Goal: Information Seeking & Learning: Learn about a topic

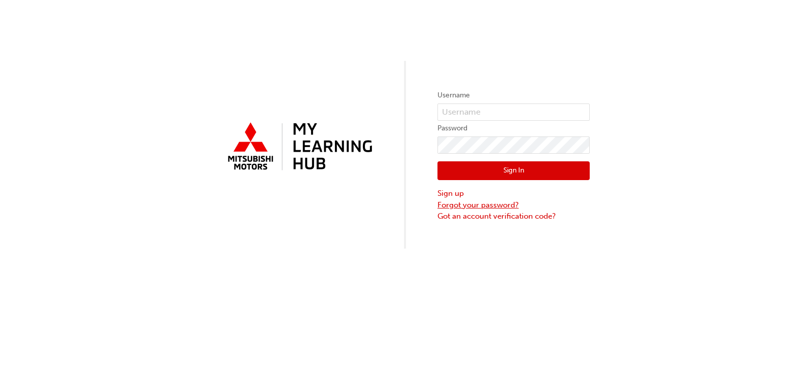
click at [440, 209] on link "Forgot your password?" at bounding box center [514, 205] width 152 height 12
drag, startPoint x: 289, startPoint y: 92, endPoint x: 294, endPoint y: 92, distance: 5.6
click at [294, 92] on div "Username Password Sign In Sign up Forgot your password? Got an account verifica…" at bounding box center [406, 124] width 812 height 249
click at [537, 114] on input "text" at bounding box center [514, 112] width 152 height 17
click at [548, 106] on input "text" at bounding box center [514, 112] width 152 height 17
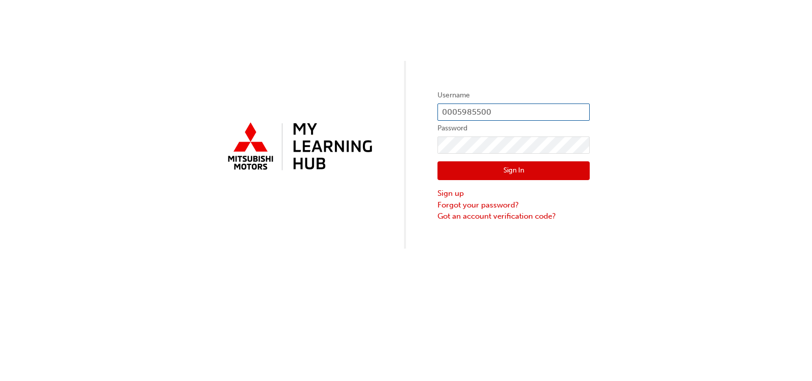
type input "0005985500"
click at [528, 162] on button "Sign In" at bounding box center [514, 170] width 152 height 19
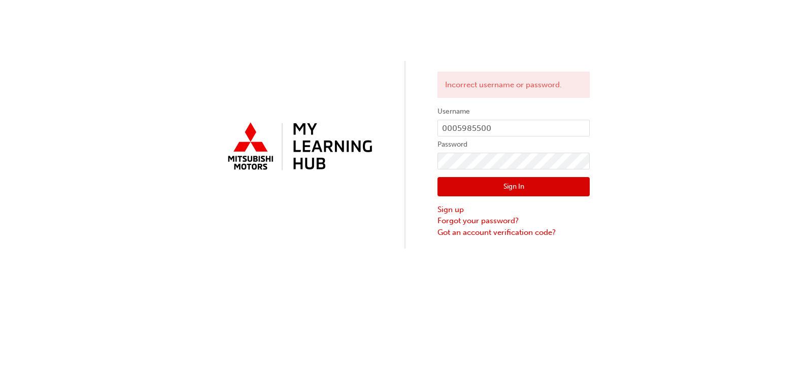
click at [559, 184] on button "Sign In" at bounding box center [514, 186] width 152 height 19
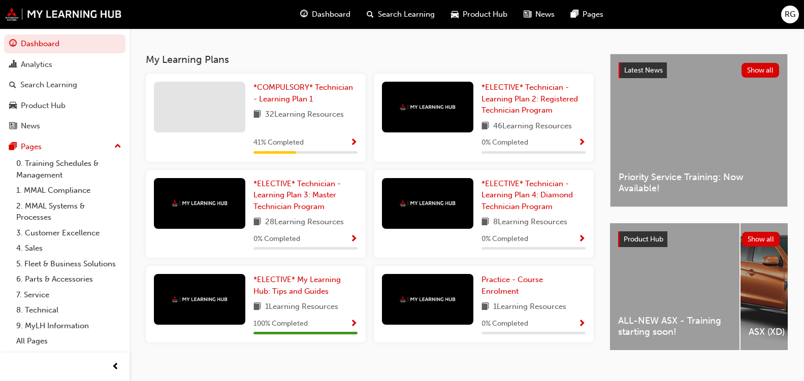
scroll to position [203, 0]
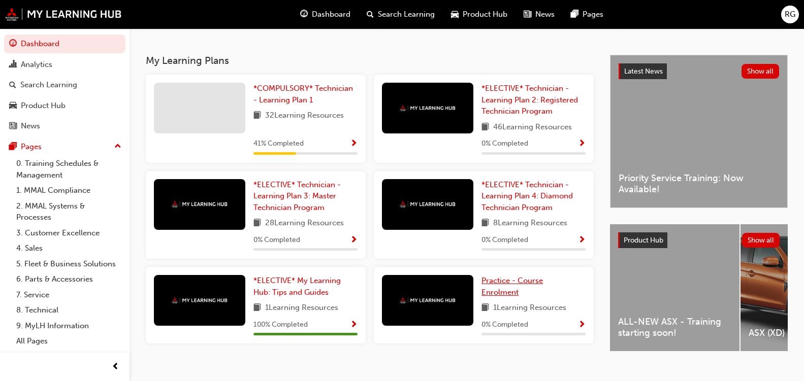
click at [519, 291] on link "Practice - Course Enrolment" at bounding box center [533, 286] width 104 height 23
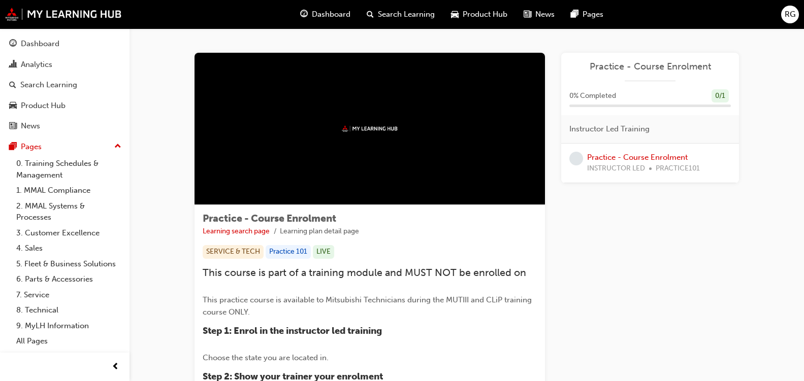
click at [535, 259] on div "Practice - Course Enrolment Learning search page Learning plan detail page SERV…" at bounding box center [369, 369] width 350 height 328
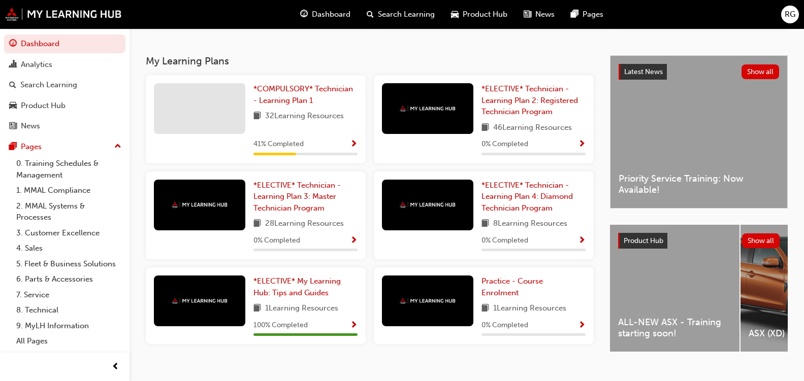
scroll to position [225, 0]
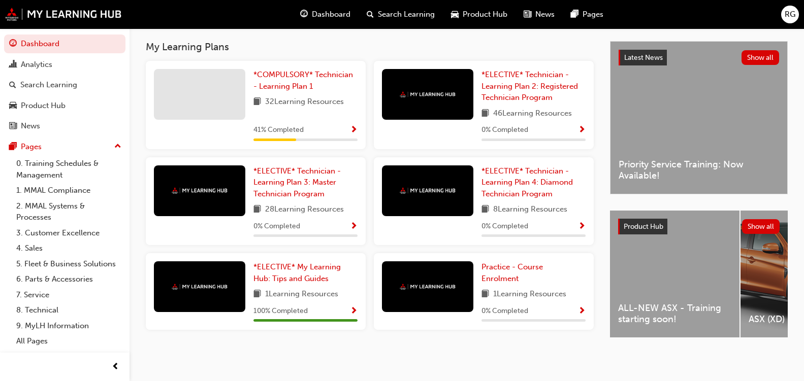
click at [334, 129] on div "41 % Completed" at bounding box center [305, 130] width 104 height 13
click at [352, 126] on span "Show Progress" at bounding box center [354, 130] width 8 height 9
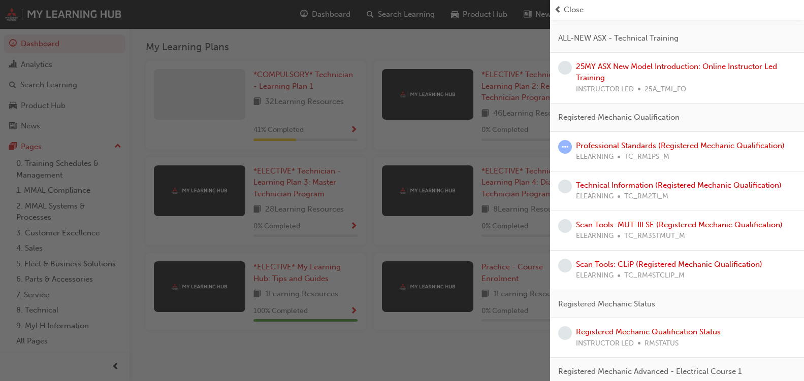
scroll to position [262, 0]
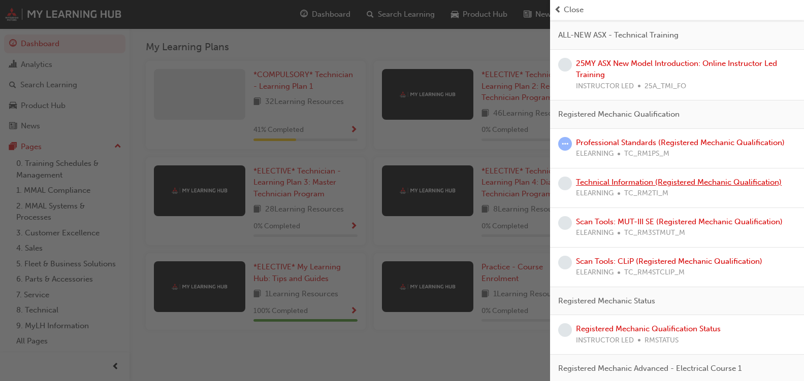
click at [580, 186] on link "Technical Information (Registered Mechanic Qualification)" at bounding box center [679, 182] width 206 height 9
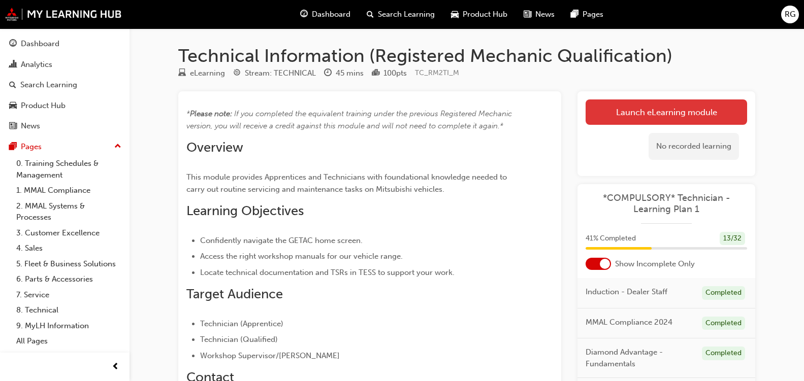
click at [633, 109] on link "Launch eLearning module" at bounding box center [665, 111] width 161 height 25
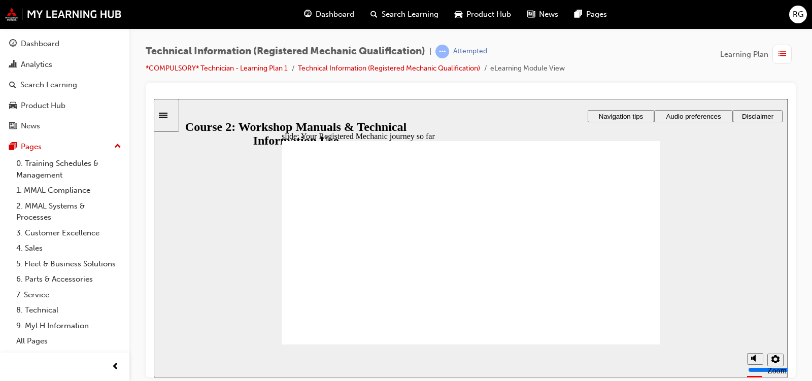
drag, startPoint x: 620, startPoint y: 161, endPoint x: 631, endPoint y: 161, distance: 10.7
click at [742, 25] on div "Dashboard Search Learning Product Hub News Pages RG" at bounding box center [406, 14] width 812 height 29
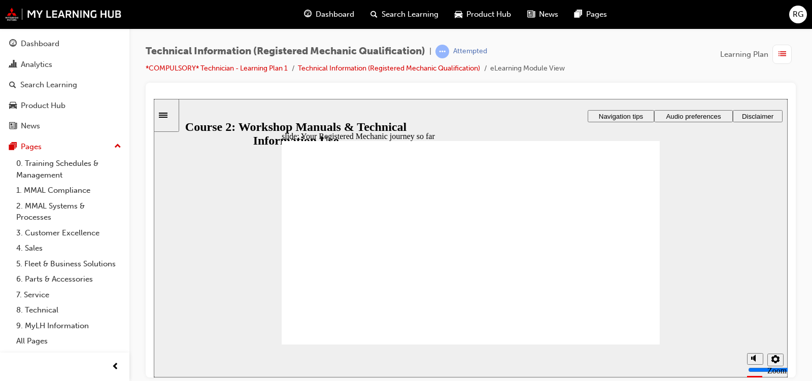
click at [744, 21] on div "Dashboard Search Learning Product Hub News Pages RG" at bounding box center [406, 14] width 812 height 29
